Goal: Information Seeking & Learning: Learn about a topic

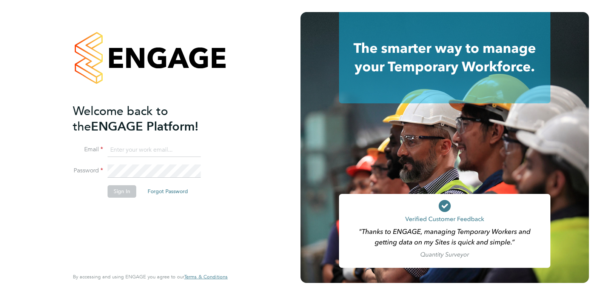
click at [131, 148] on input at bounding box center [154, 150] width 93 height 14
type input "danielclarke@jjfox.com"
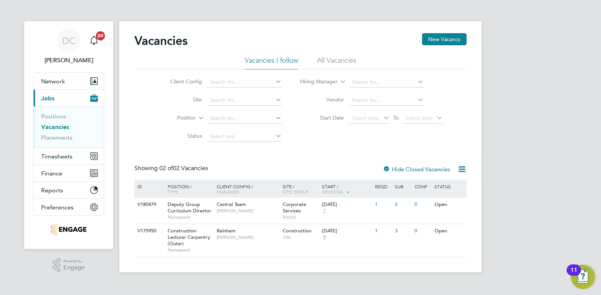
click at [331, 59] on li "All Vacancies" at bounding box center [336, 63] width 39 height 14
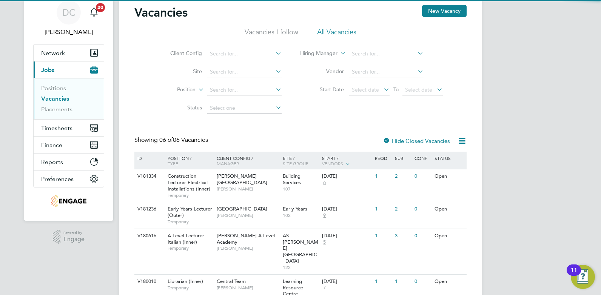
scroll to position [108, 0]
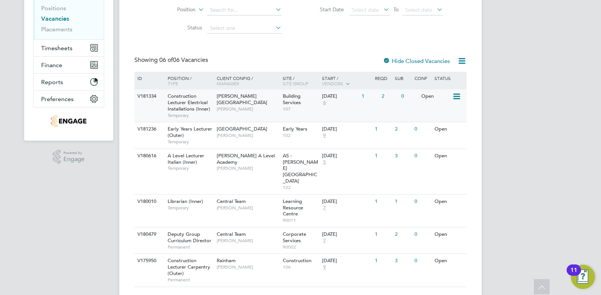
click at [323, 105] on span "6" at bounding box center [324, 103] width 5 height 6
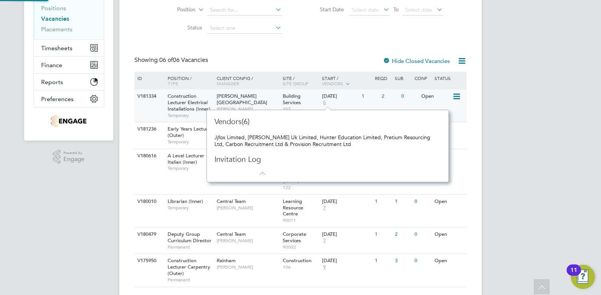
scroll to position [7, 5]
click at [356, 108] on div "29 Sep 2025 6" at bounding box center [340, 99] width 40 height 20
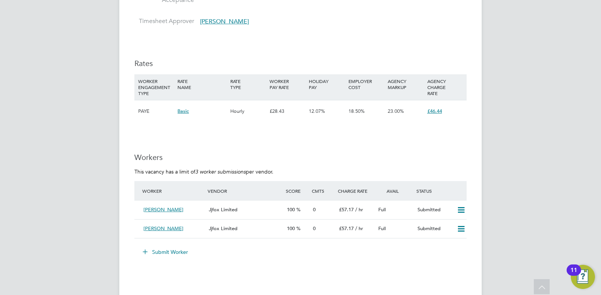
scroll to position [1255, 0]
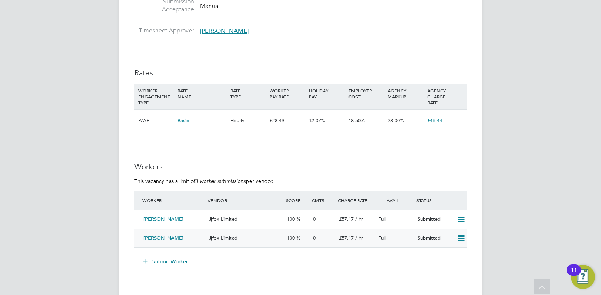
click at [263, 242] on div "Jjfox Limited" at bounding box center [245, 238] width 78 height 12
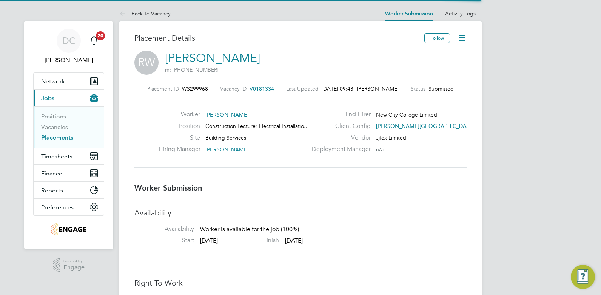
scroll to position [7, 114]
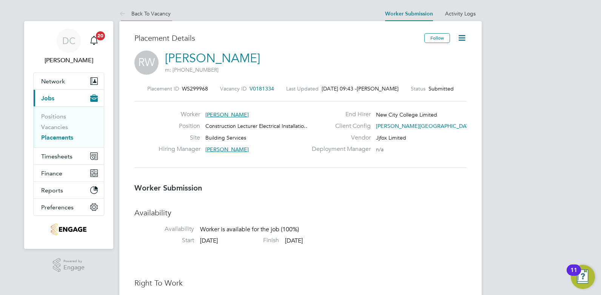
click at [148, 12] on link "Back To Vacancy" at bounding box center [144, 13] width 51 height 7
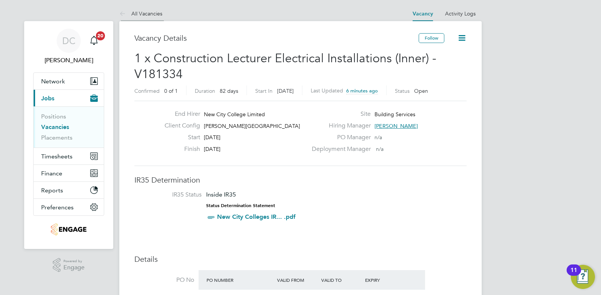
click at [153, 12] on link "All Vacancies" at bounding box center [140, 13] width 43 height 7
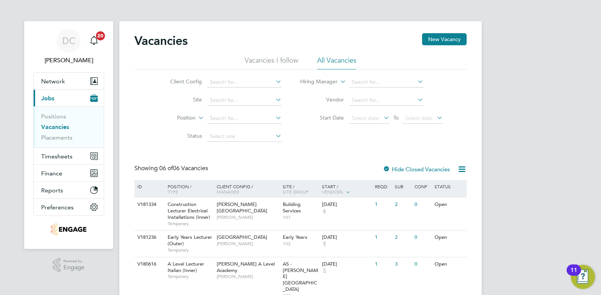
click at [341, 63] on li "All Vacancies" at bounding box center [336, 63] width 39 height 14
click at [279, 60] on li "Vacancies I follow" at bounding box center [272, 63] width 54 height 14
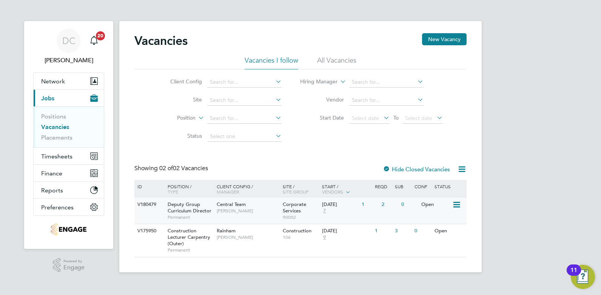
click at [258, 219] on div "V180479 Deputy Group Curriculum Director Permanent Central Team Stephen Braysha…" at bounding box center [300, 211] width 332 height 26
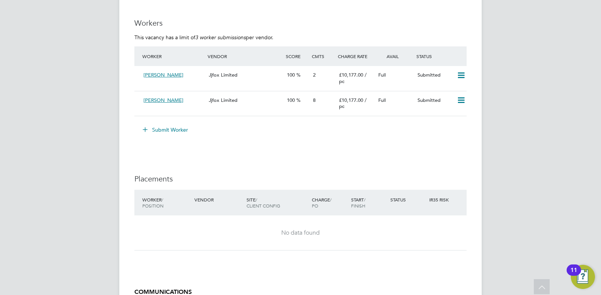
scroll to position [1899, 0]
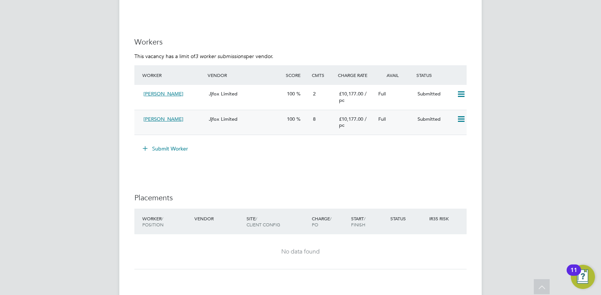
click at [166, 126] on div "[PERSON_NAME]" at bounding box center [172, 119] width 65 height 12
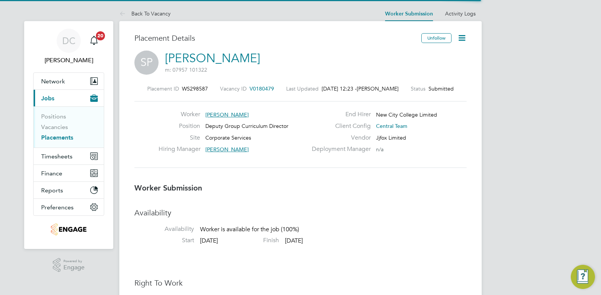
scroll to position [7, 111]
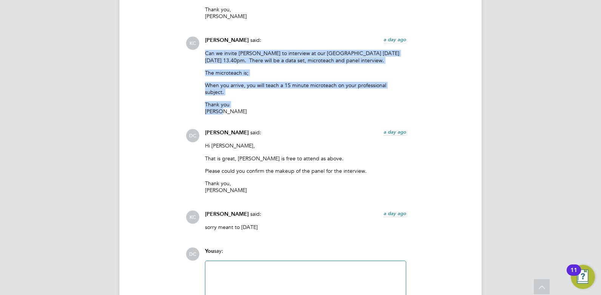
drag, startPoint x: 206, startPoint y: 56, endPoint x: 241, endPoint y: 107, distance: 62.1
click at [241, 107] on div "Can we invite [PERSON_NAME] to interview at our [GEOGRAPHIC_DATA] [DATE][DATE] …" at bounding box center [305, 84] width 201 height 68
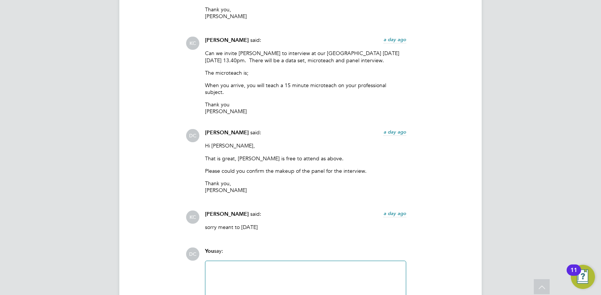
click at [399, 157] on p "That is great, [PERSON_NAME] is free to attend as above." at bounding box center [305, 158] width 201 height 7
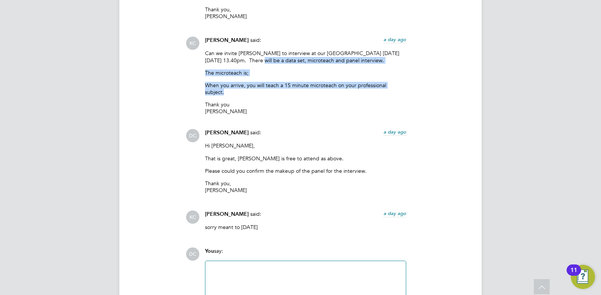
drag, startPoint x: 250, startPoint y: 60, endPoint x: 408, endPoint y: 84, distance: 159.6
click at [408, 84] on div "[PERSON_NAME] said: a day ago Can we invite [PERSON_NAME] to interview at our […" at bounding box center [305, 77] width 209 height 81
drag, startPoint x: 408, startPoint y: 84, endPoint x: 354, endPoint y: 86, distance: 53.6
copy div "There will be a data set, microteach and panel interview. The microteach is; Wh…"
